Goal: Task Accomplishment & Management: Complete application form

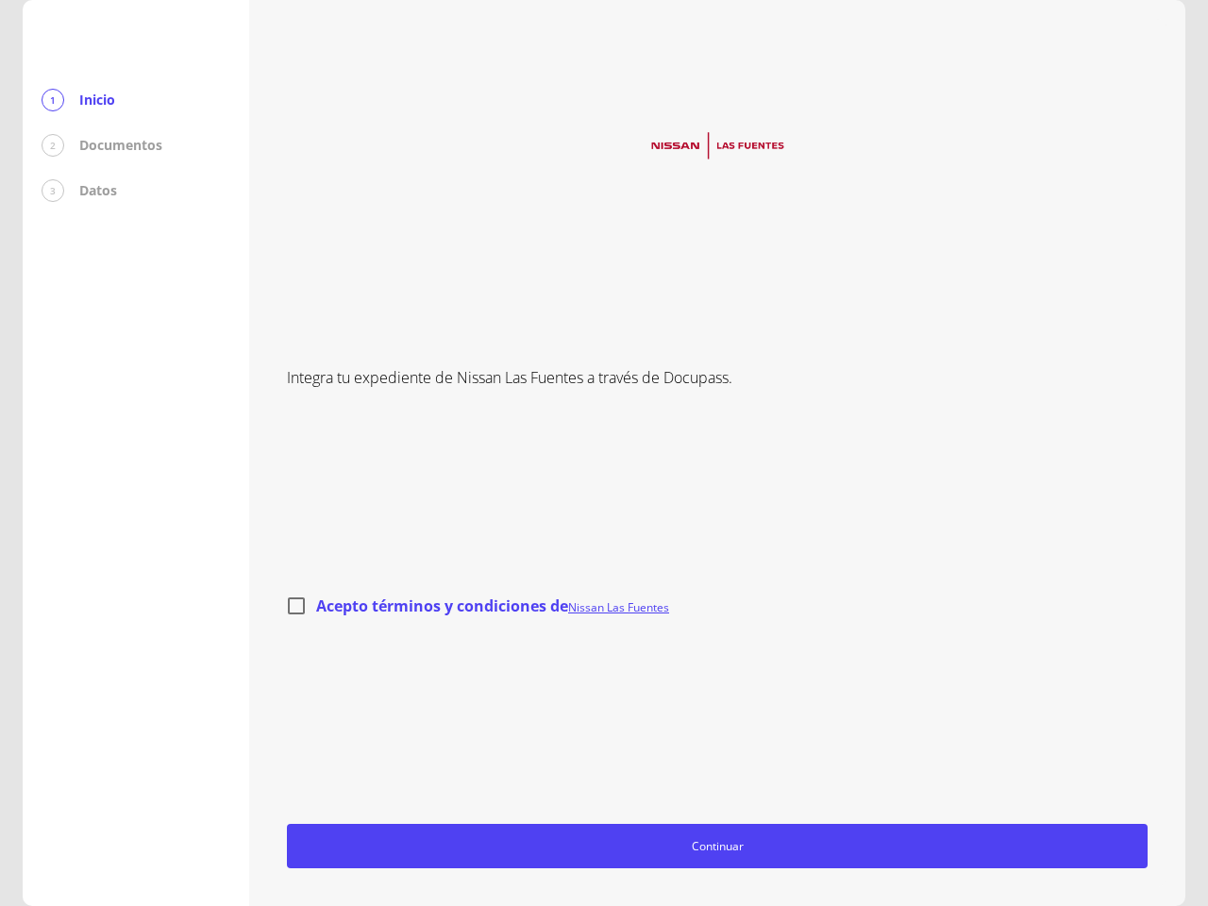
click at [604, 453] on div "Integra tu expediente de Nissan Las Fuentes a través de Docupass. Acepto términ…" at bounding box center [717, 453] width 861 height 830
click at [717, 845] on span "Continuar" at bounding box center [717, 846] width 844 height 20
